Goal: Communication & Community: Share content

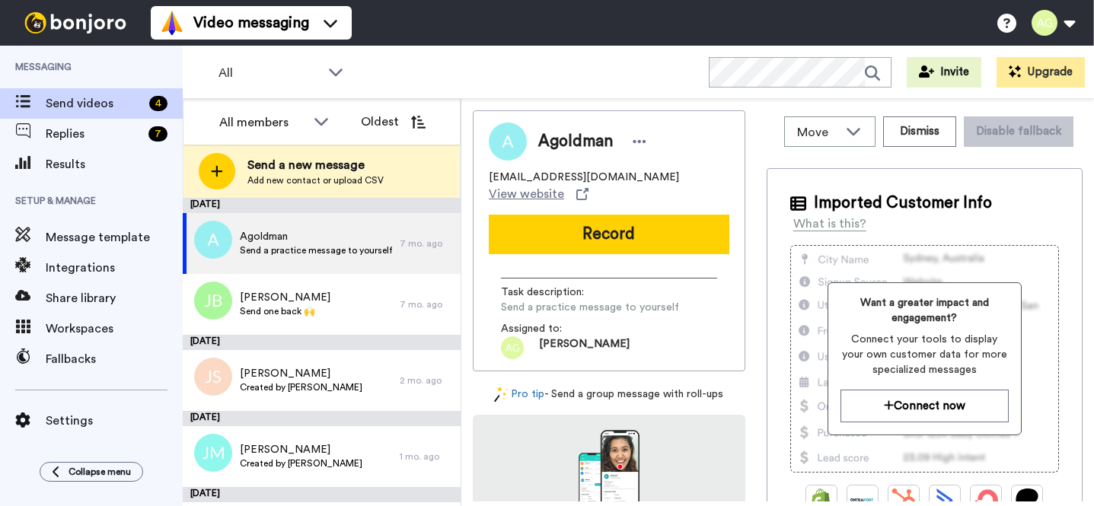
click at [212, 172] on icon at bounding box center [217, 171] width 12 height 14
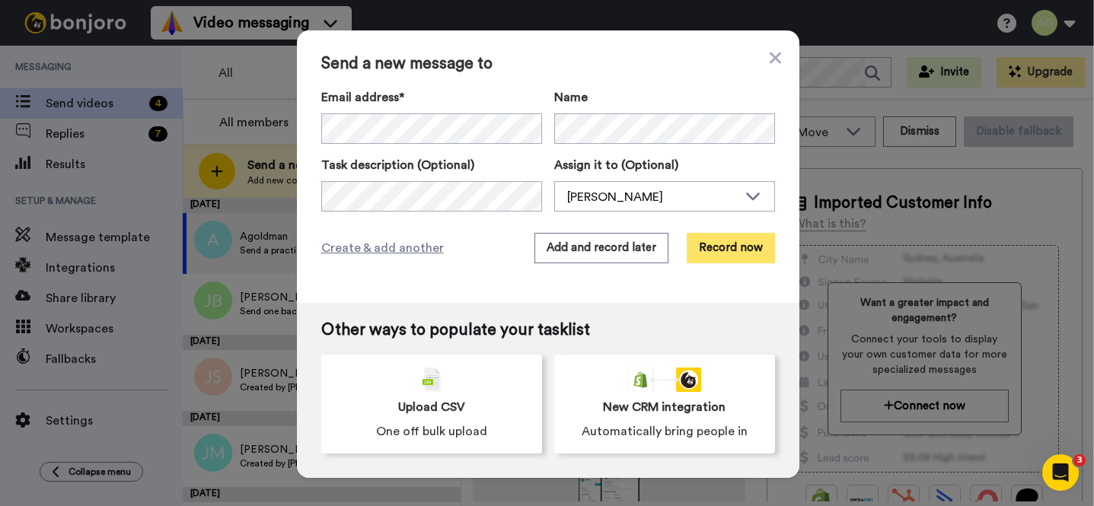
click at [725, 240] on button "Record now" at bounding box center [730, 248] width 88 height 30
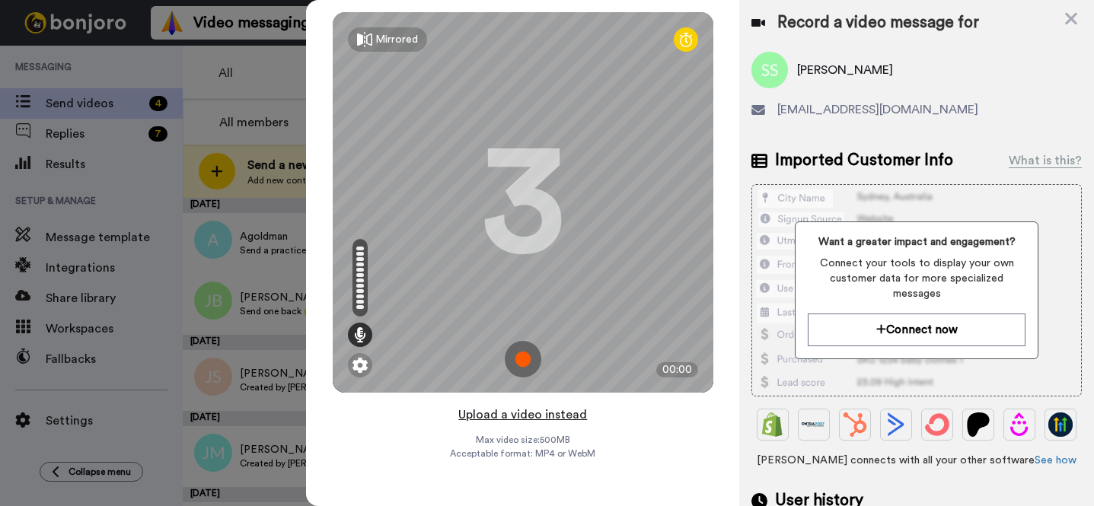
click at [524, 407] on button "Upload a video instead" at bounding box center [523, 415] width 138 height 20
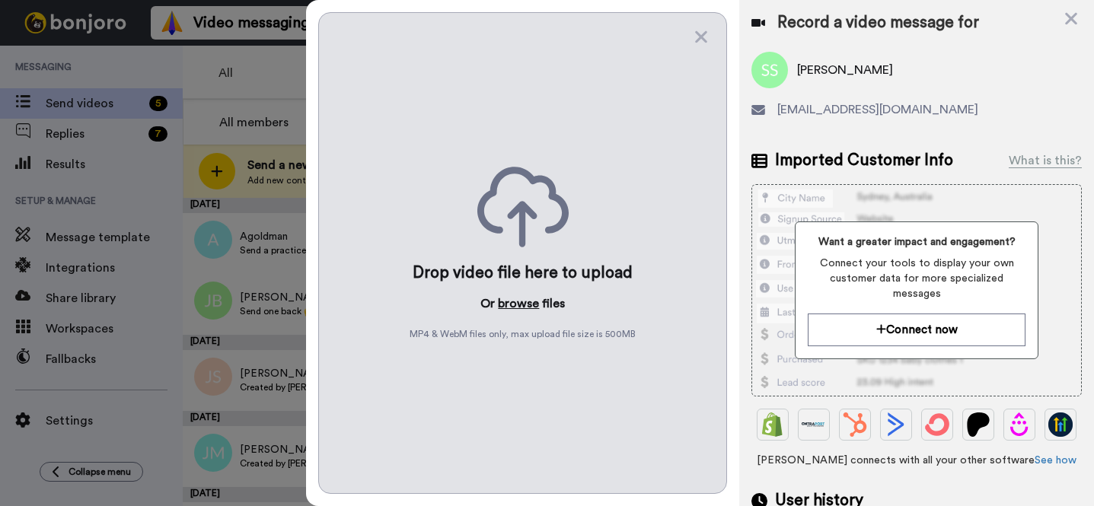
click at [523, 306] on button "browse" at bounding box center [518, 304] width 41 height 18
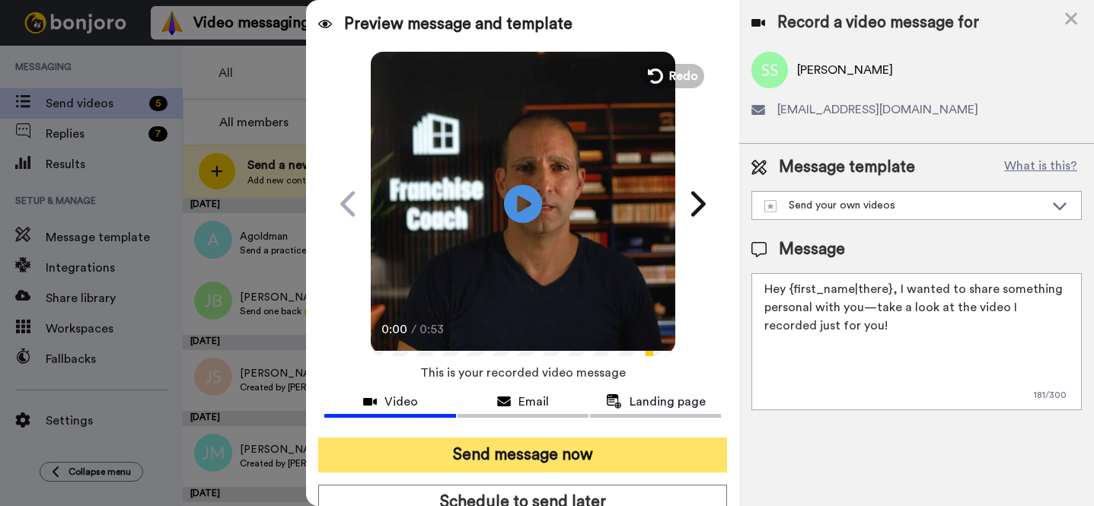
click at [505, 454] on button "Send message now" at bounding box center [522, 455] width 409 height 35
